Goal: Task Accomplishment & Management: Complete application form

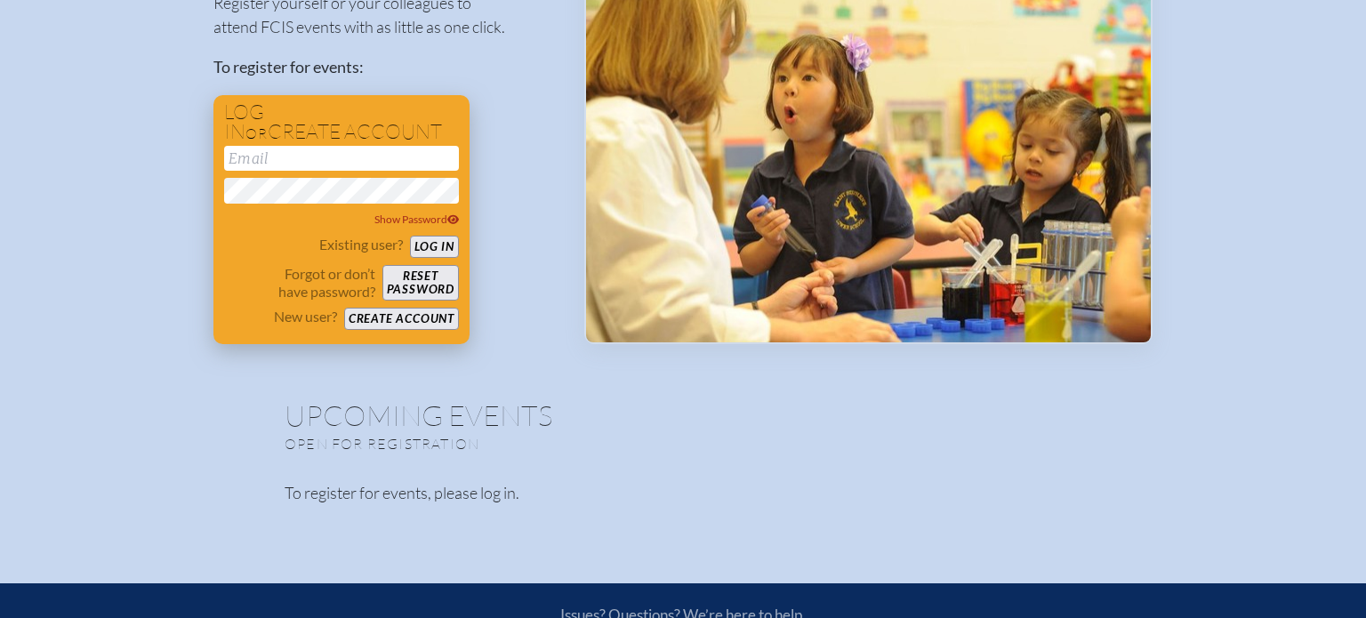
click at [434, 320] on button "Create account" at bounding box center [401, 319] width 115 height 22
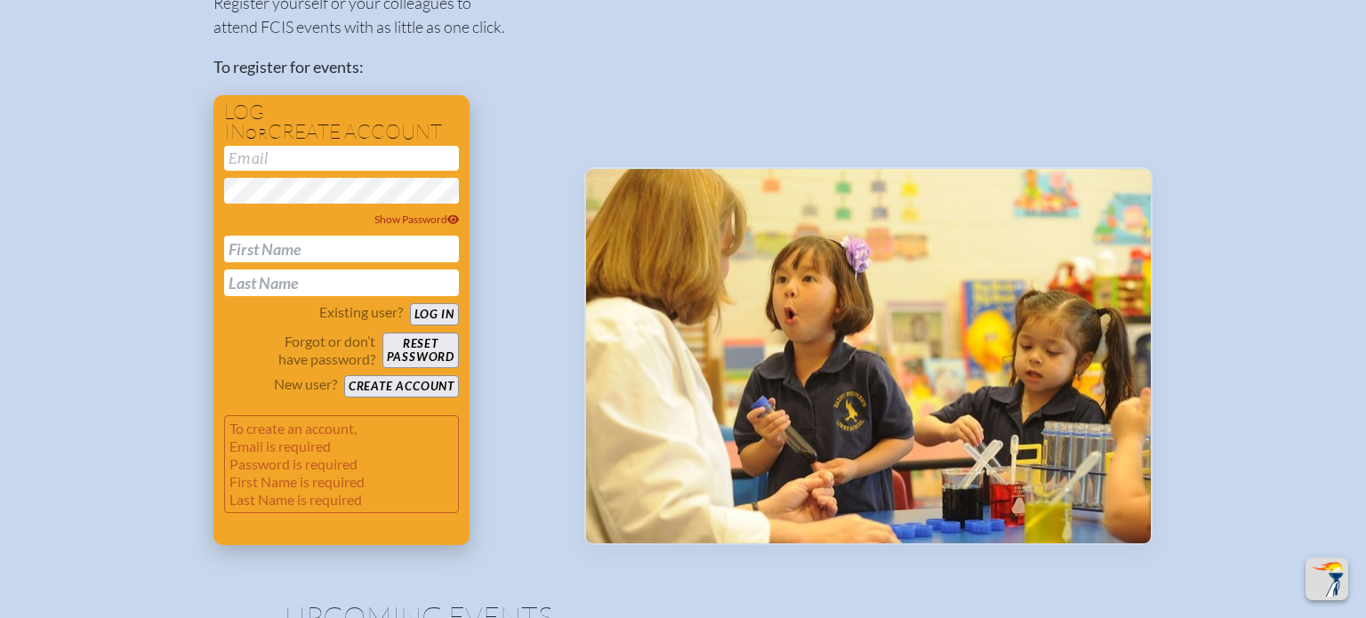
scroll to position [427, 0]
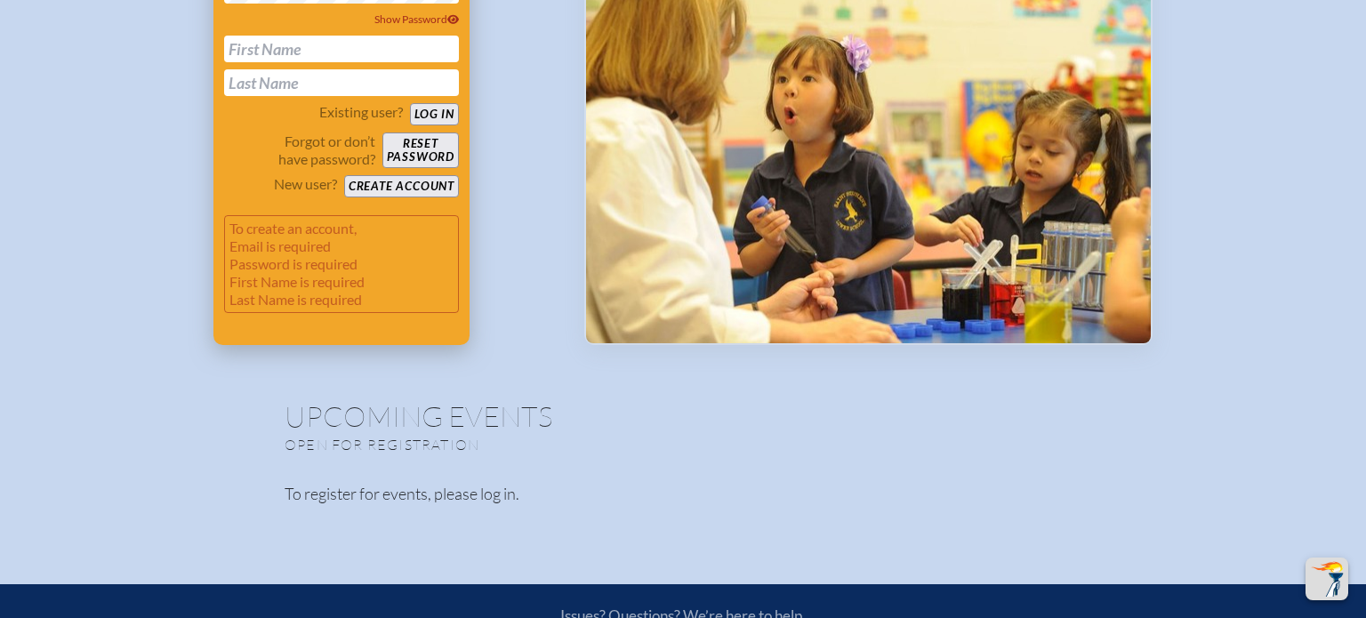
click at [268, 38] on input "text" at bounding box center [341, 49] width 235 height 27
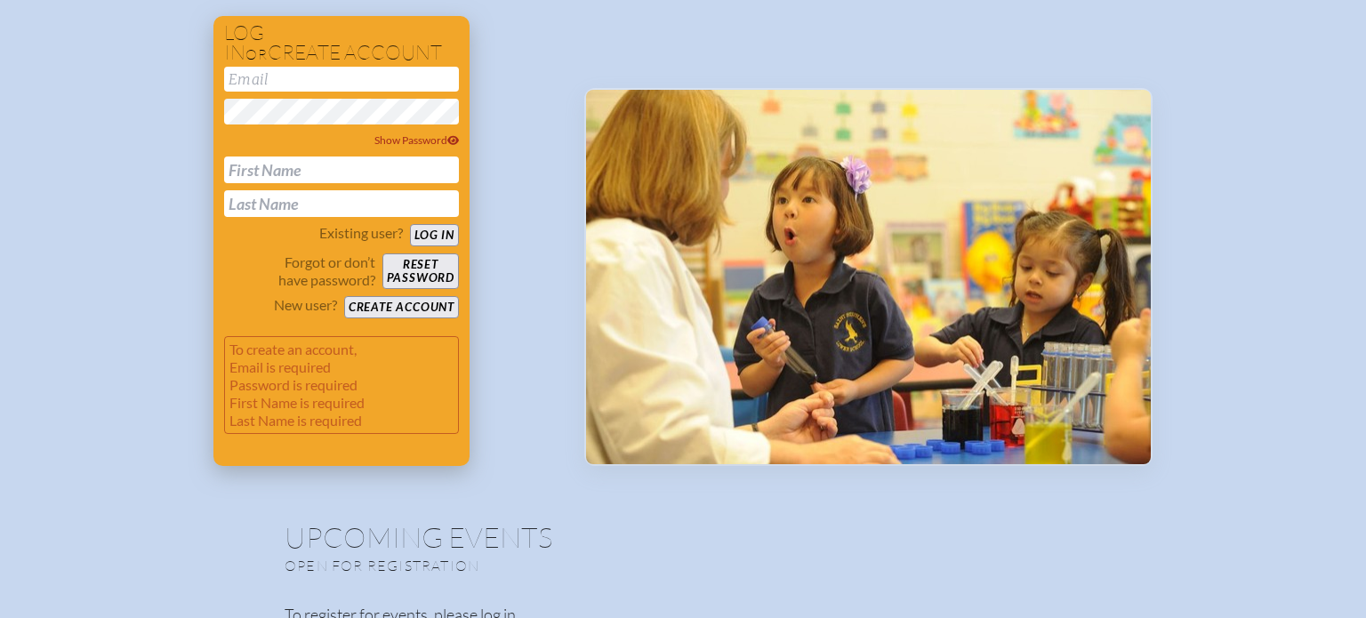
scroll to position [330, 0]
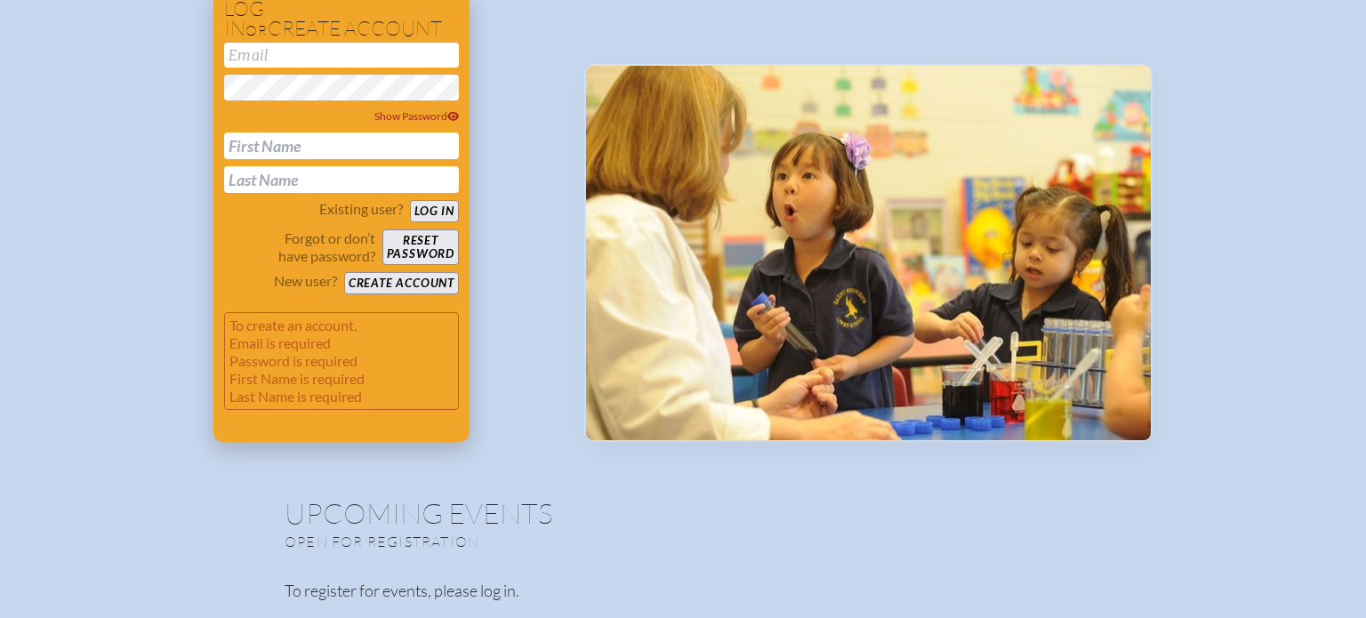
click at [292, 51] on input "email" at bounding box center [341, 55] width 235 height 25
type input "[EMAIL_ADDRESS][DOMAIN_NAME]"
type input "Amber"
type input "[PERSON_NAME]"
click at [369, 287] on button "Create account" at bounding box center [401, 283] width 115 height 22
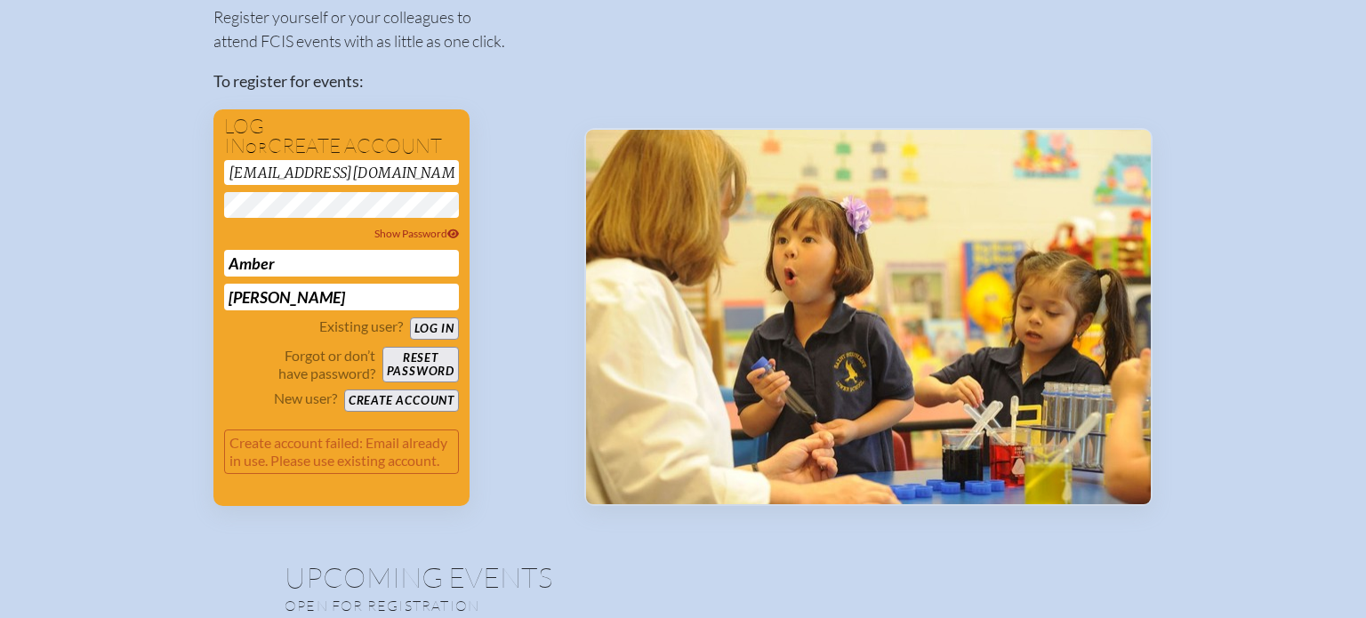
scroll to position [213, 0]
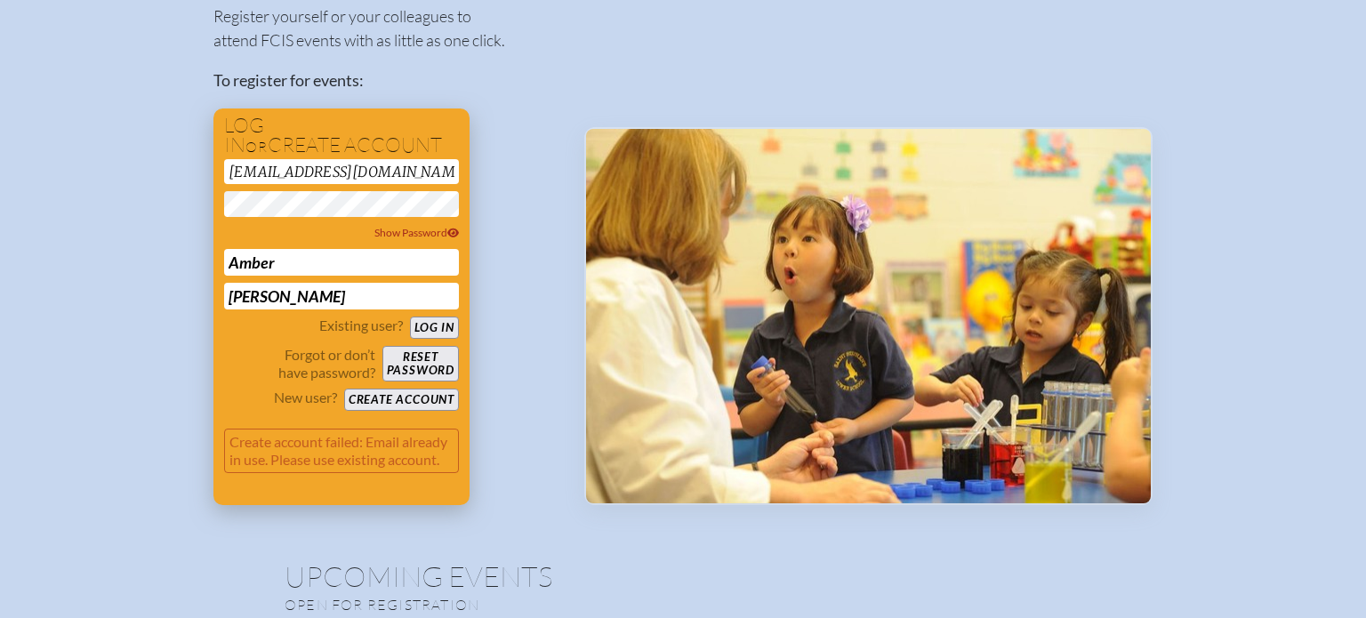
click at [451, 333] on button "Log in" at bounding box center [434, 328] width 49 height 22
click at [420, 230] on span "Show Password" at bounding box center [416, 232] width 85 height 13
click at [434, 353] on button "Reset password" at bounding box center [420, 364] width 76 height 36
click at [433, 327] on button "Log in" at bounding box center [434, 328] width 49 height 22
click at [426, 322] on button "Log in" at bounding box center [434, 328] width 49 height 22
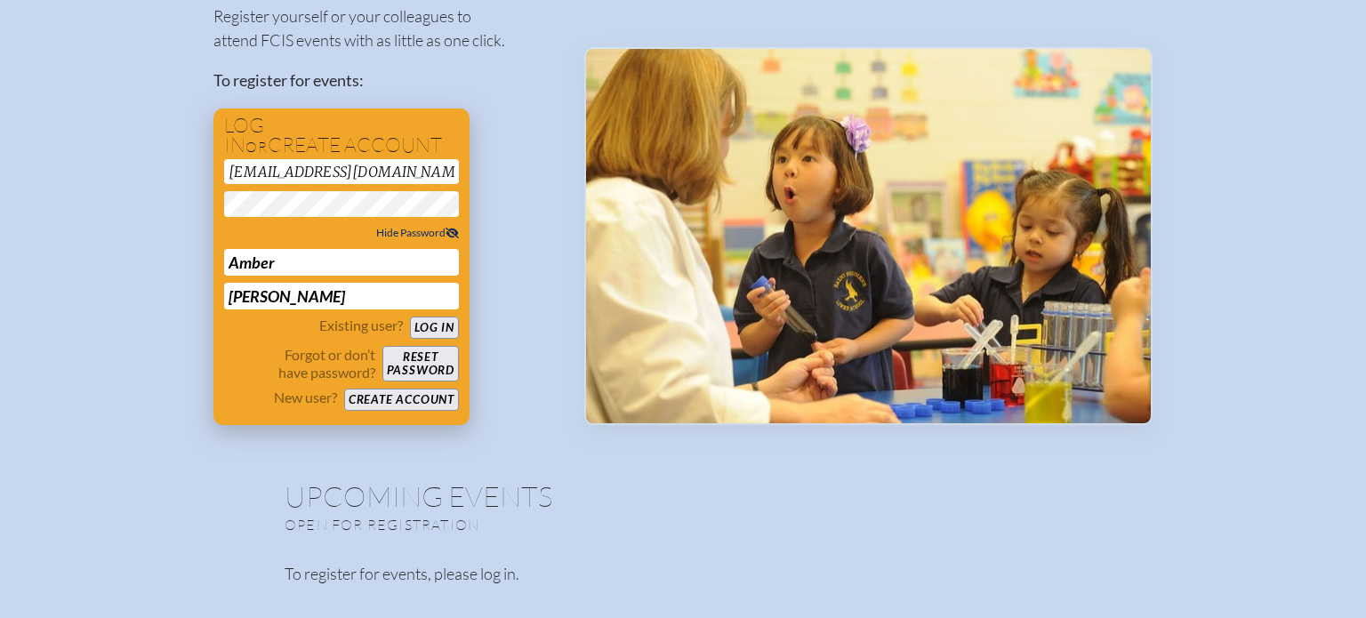
scroll to position [133, 0]
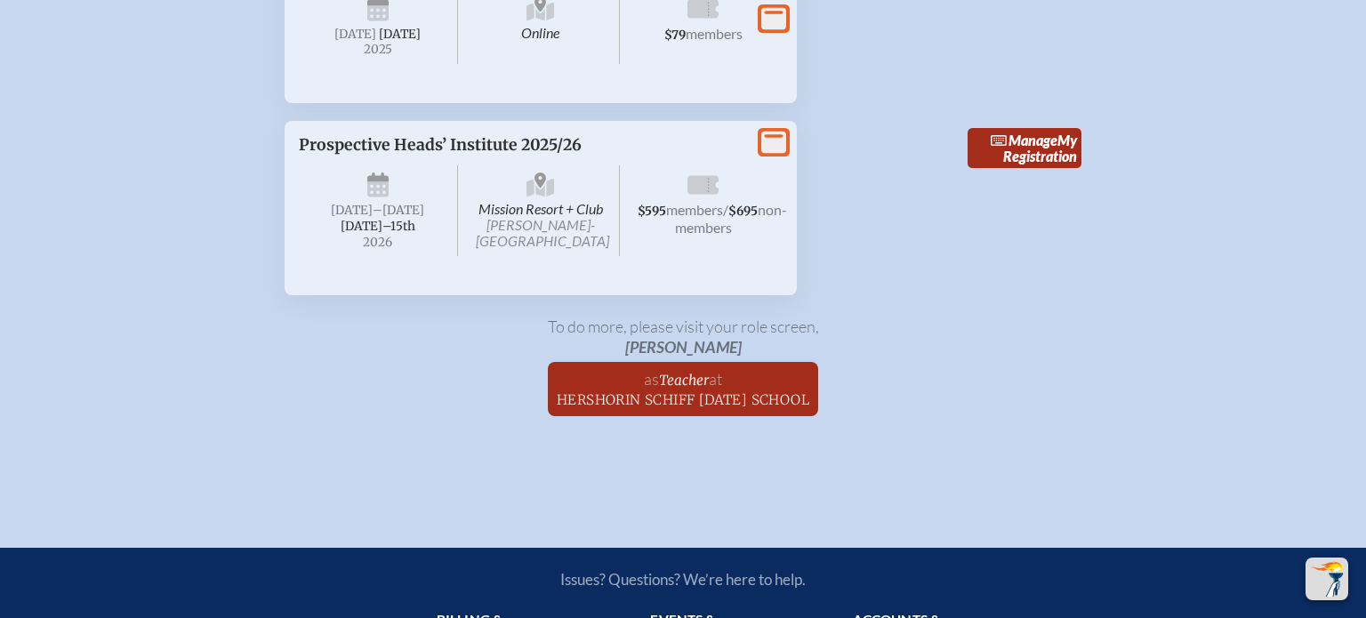
scroll to position [3209, 0]
